Goal: Transaction & Acquisition: Subscribe to service/newsletter

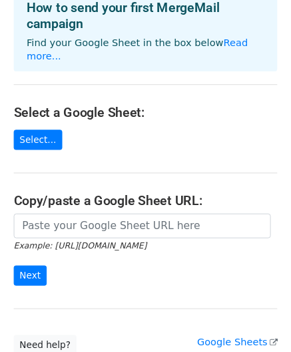
scroll to position [76, 0]
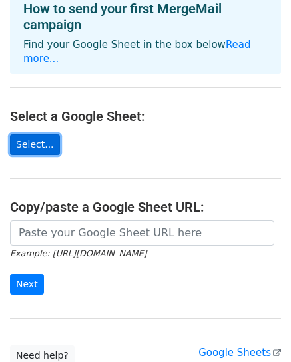
click at [35, 134] on link "Select..." at bounding box center [35, 144] width 50 height 21
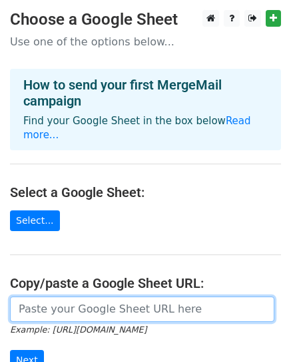
click at [93, 297] on input "url" at bounding box center [142, 308] width 265 height 25
paste input "https://docs.google.com/spreadsheets/d/1HVXCoUwQDsUIAY3Bl1-Gd5Hs5pDjHcroizDjrK_…"
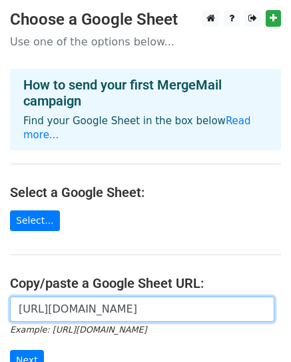
scroll to position [0, 283]
type input "https://docs.google.com/spreadsheets/d/1HVXCoUwQDsUIAY3Bl1-Gd5Hs5pDjHcroizDjrK_…"
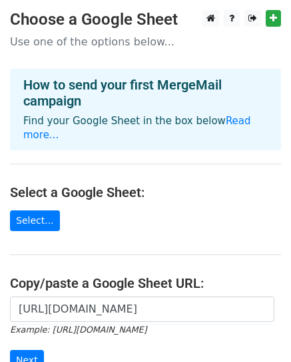
scroll to position [0, 0]
click at [105, 248] on main "Choose a Google Sheet Use one of the options below... How to send your first Me…" at bounding box center [145, 226] width 291 height 432
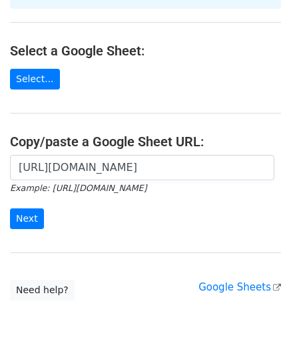
scroll to position [142, 0]
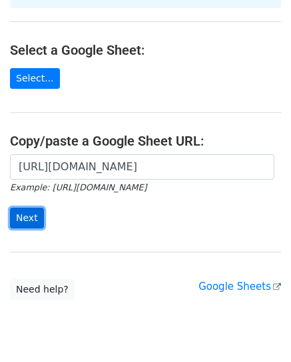
click at [19, 207] on input "Next" at bounding box center [27, 217] width 34 height 21
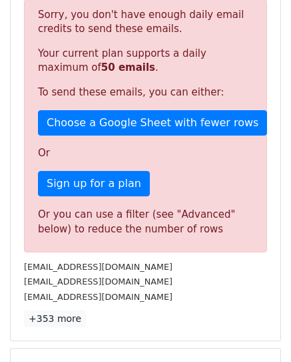
scroll to position [290, 0]
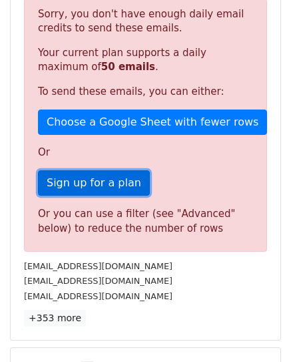
click at [71, 184] on link "Sign up for a plan" at bounding box center [94, 182] width 112 height 25
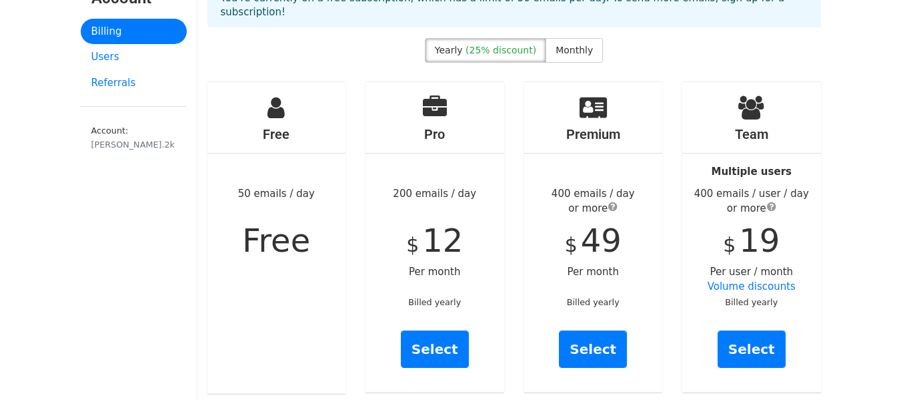
scroll to position [97, 0]
